Goal: Task Accomplishment & Management: Manage account settings

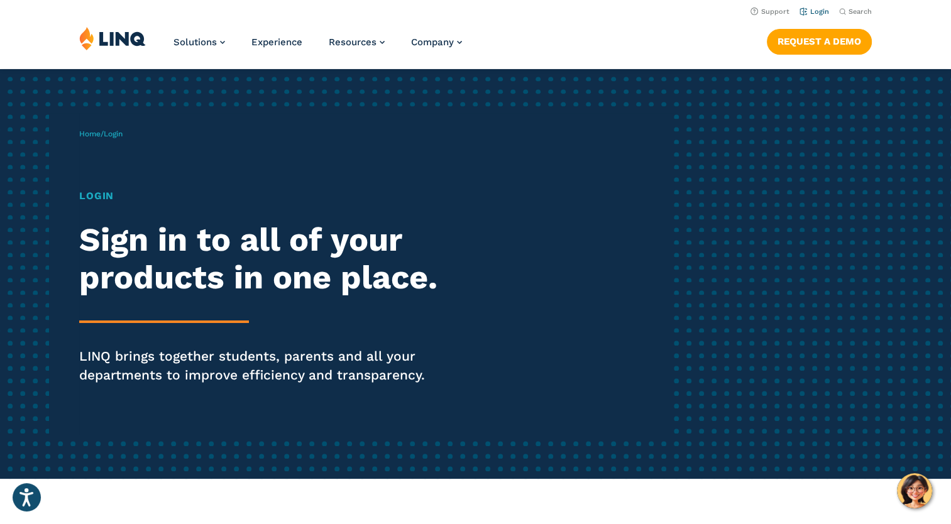
click at [816, 16] on li "Login" at bounding box center [815, 11] width 30 height 14
click at [819, 11] on link "Login" at bounding box center [815, 12] width 30 height 8
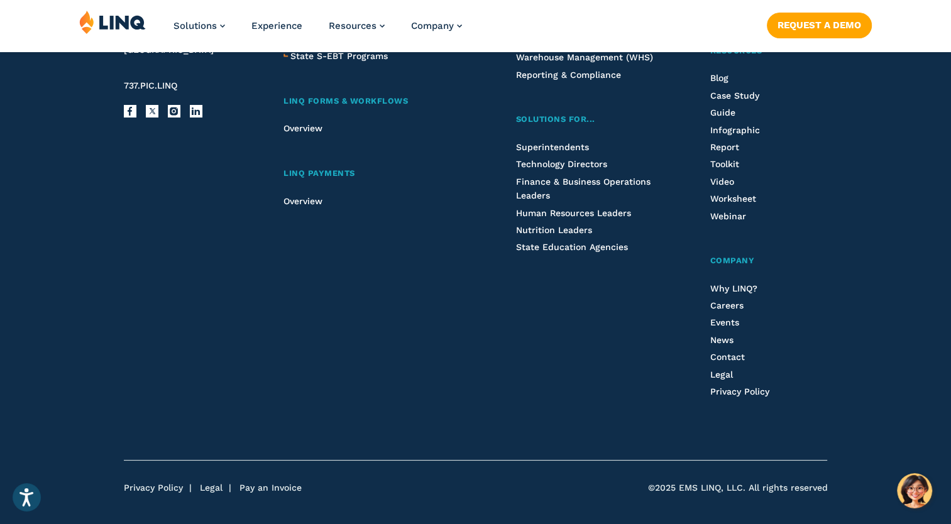
scroll to position [1481, 0]
